Goal: Check status: Check status

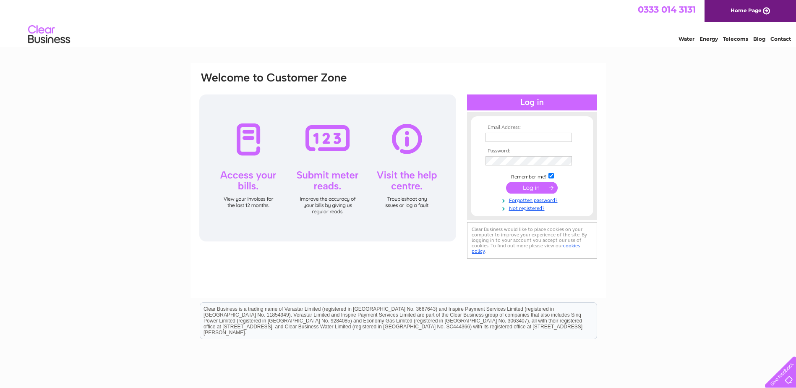
type input "[EMAIL_ADDRESS][DOMAIN_NAME]"
click at [532, 187] on input "submit" at bounding box center [532, 188] width 52 height 12
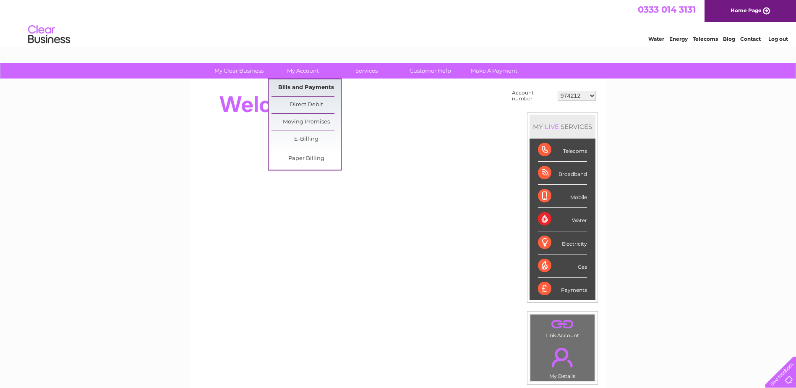
click at [300, 86] on link "Bills and Payments" at bounding box center [305, 87] width 69 height 17
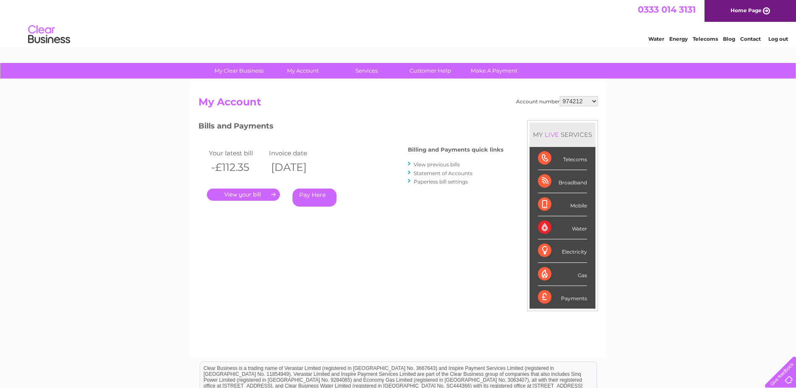
click at [247, 195] on link "." at bounding box center [243, 194] width 73 height 12
click at [244, 195] on link "." at bounding box center [243, 194] width 73 height 12
click at [249, 193] on link "." at bounding box center [243, 194] width 73 height 12
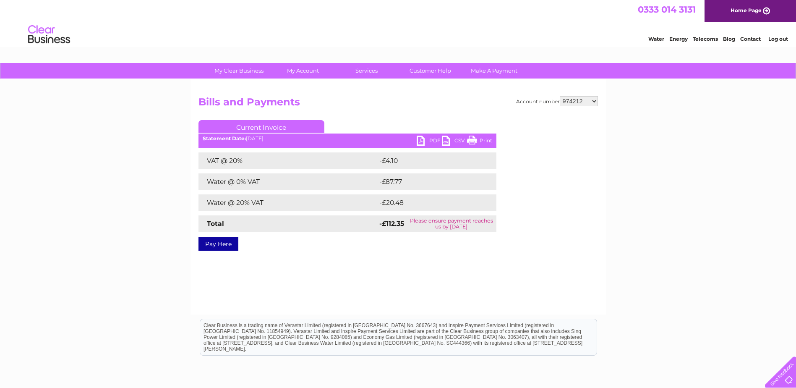
click at [422, 142] on link "PDF" at bounding box center [429, 142] width 25 height 12
click at [418, 140] on link "PDF" at bounding box center [429, 142] width 25 height 12
